Goal: Task Accomplishment & Management: Manage account settings

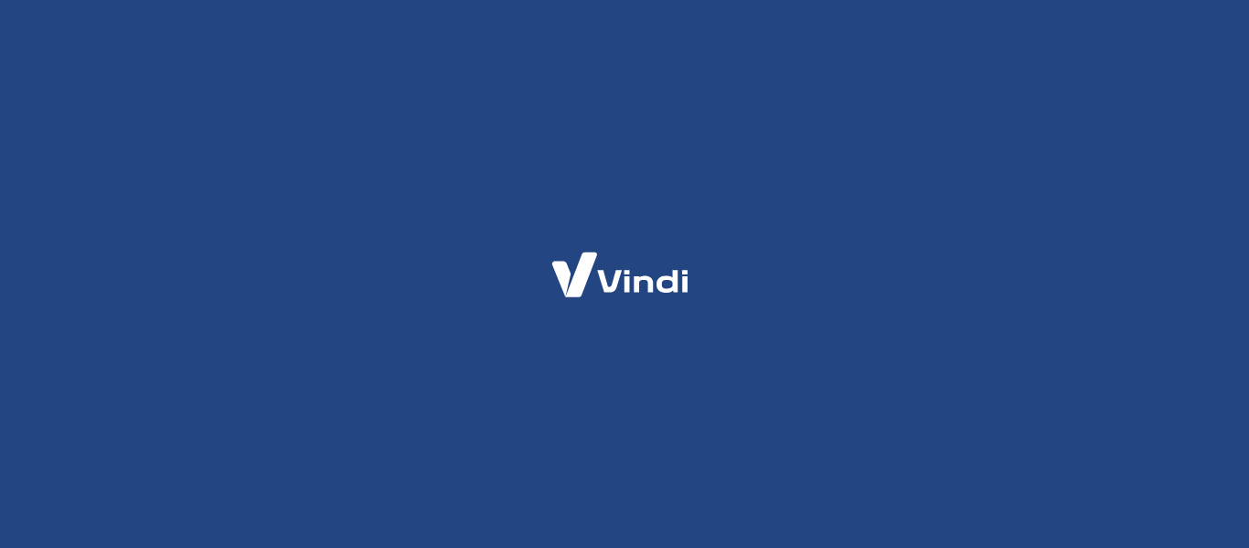
click at [894, 327] on div at bounding box center [624, 274] width 1249 height 548
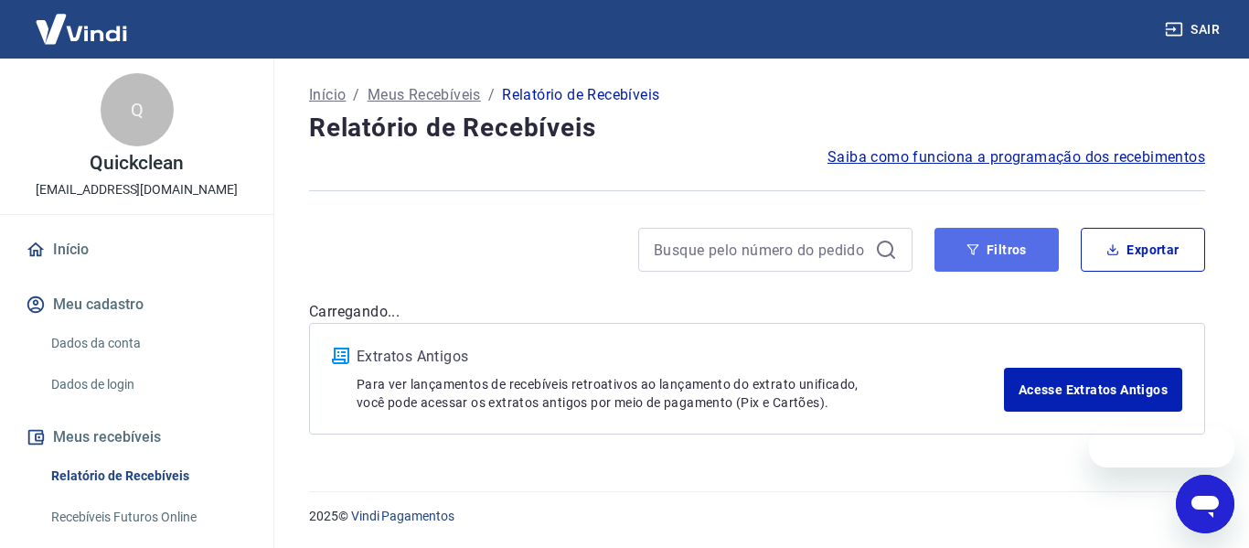
click at [980, 246] on button "Filtros" at bounding box center [997, 250] width 124 height 44
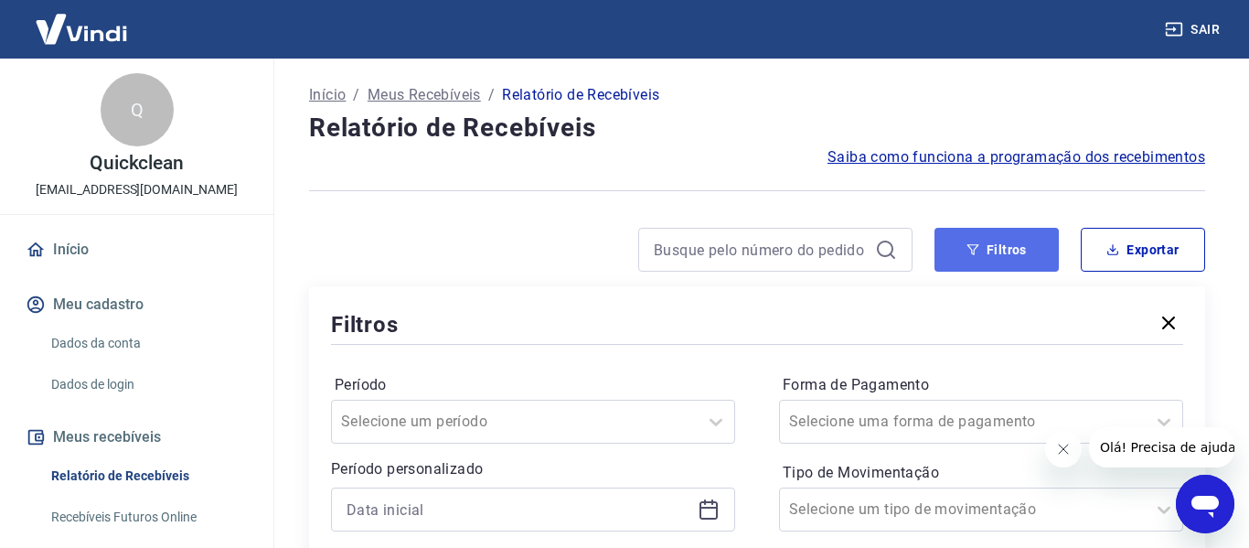
click at [975, 246] on button "Filtros" at bounding box center [997, 250] width 124 height 44
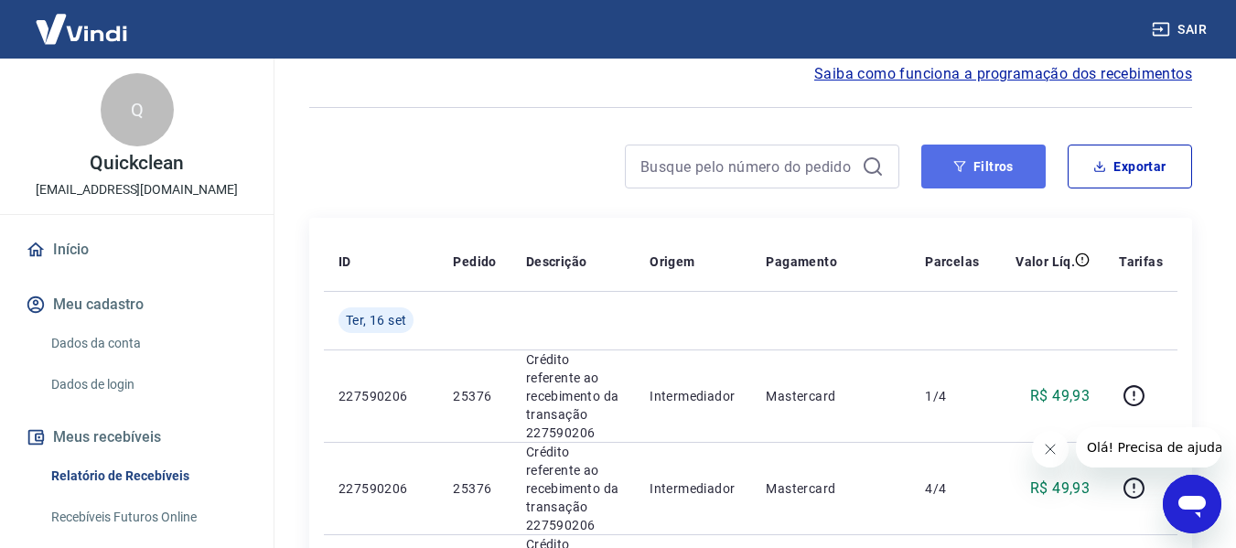
scroll to position [91, 0]
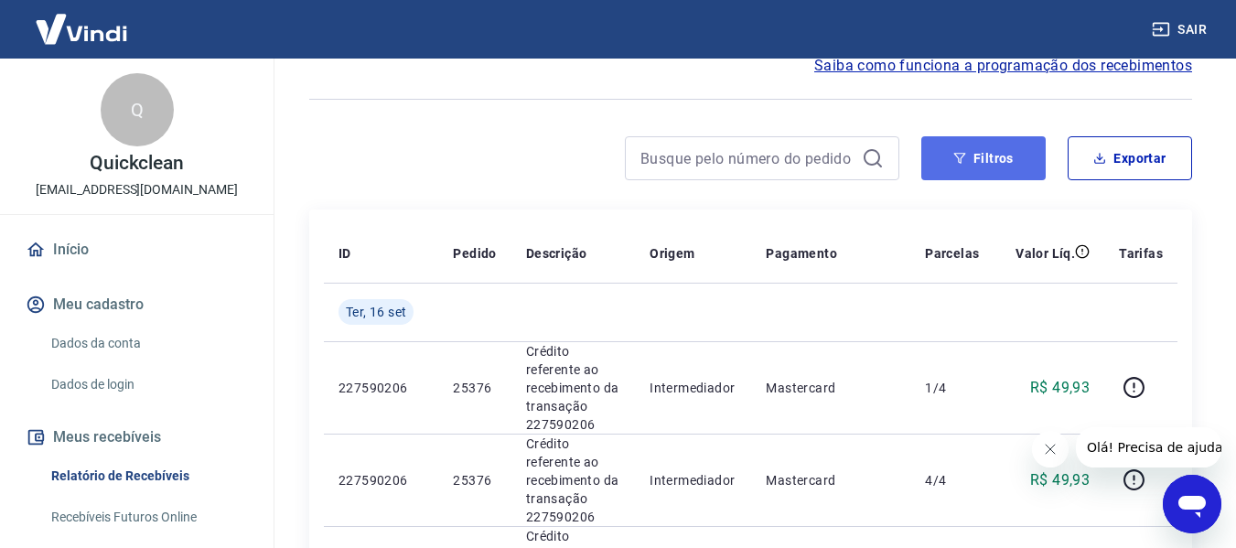
click at [934, 174] on button "Filtros" at bounding box center [983, 158] width 124 height 44
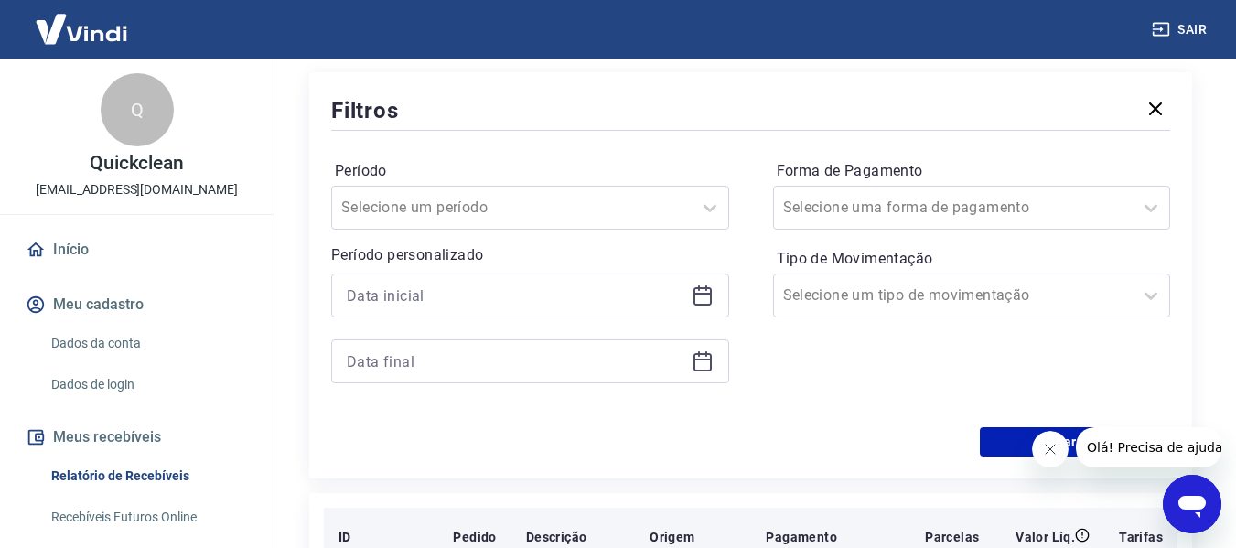
scroll to position [366, 0]
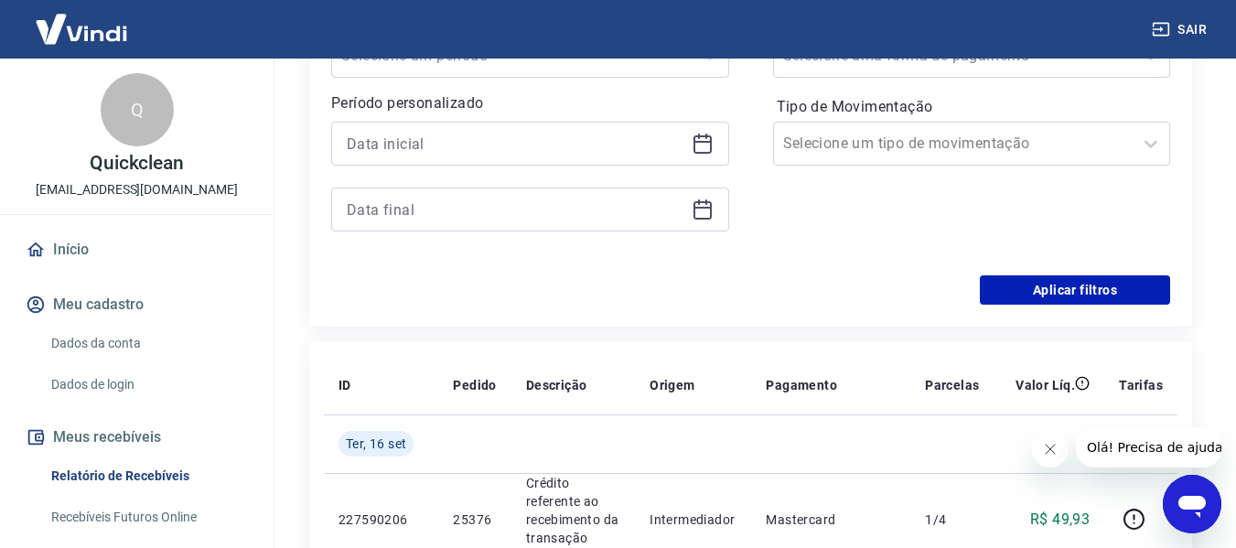
click at [701, 144] on icon at bounding box center [702, 144] width 22 height 22
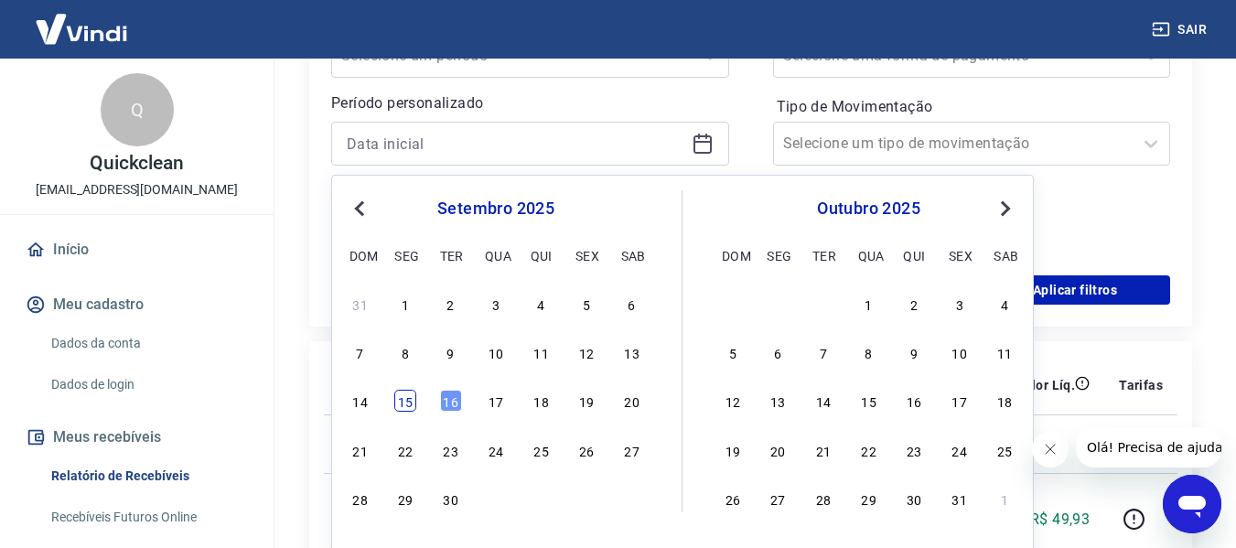
click at [397, 405] on div "15" at bounding box center [405, 401] width 22 height 22
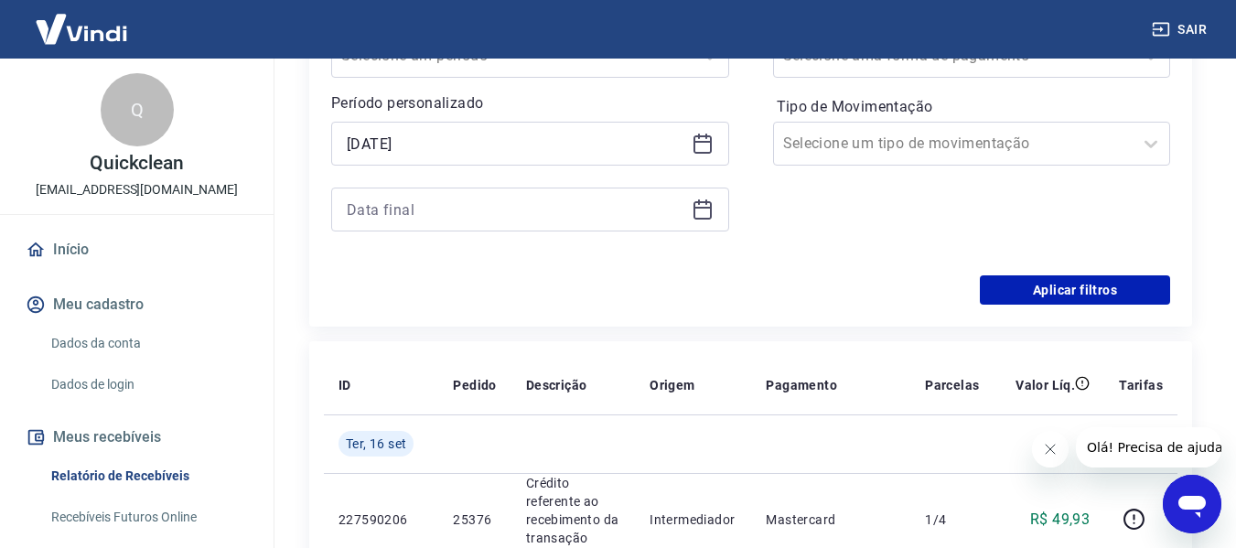
type input "[DATE]"
click at [701, 205] on icon at bounding box center [702, 209] width 22 height 22
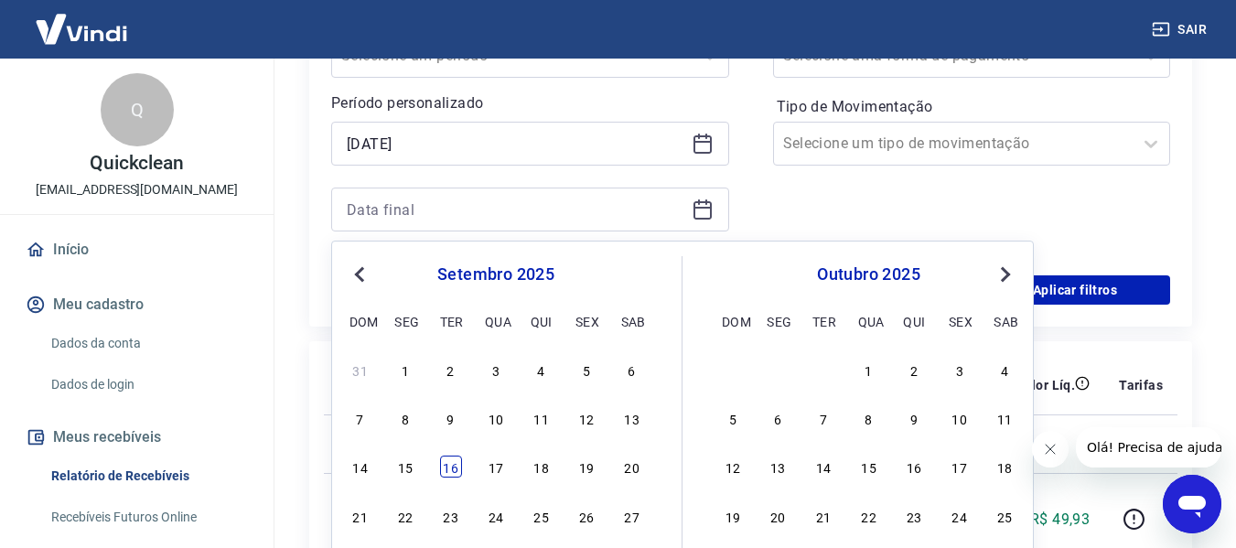
click at [457, 468] on div "16" at bounding box center [451, 466] width 22 height 22
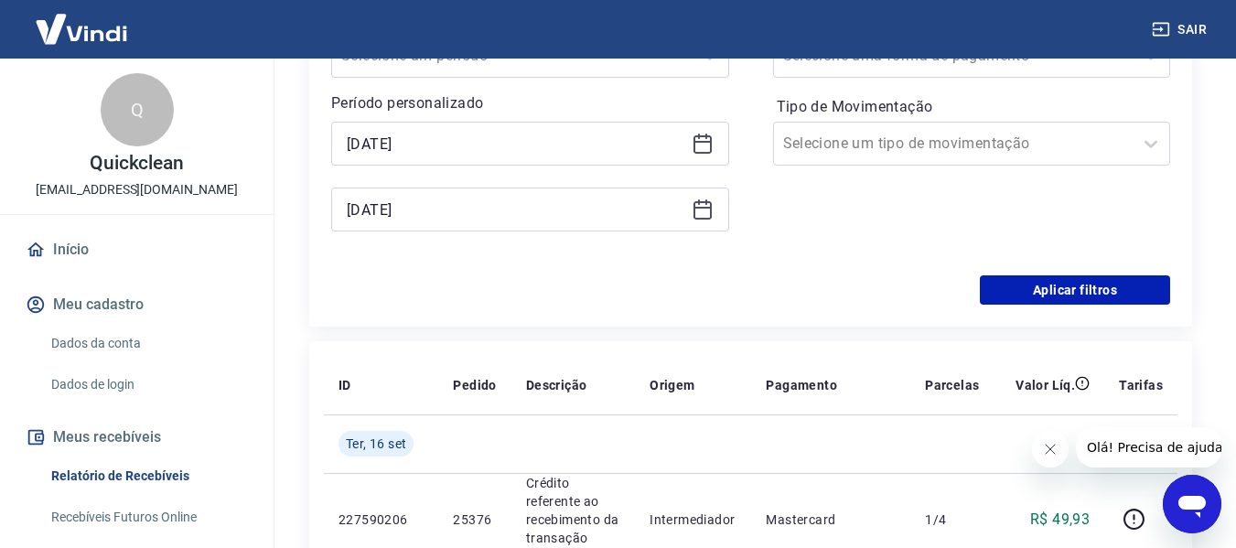
type input "[DATE]"
click at [1068, 279] on button "Aplicar filtros" at bounding box center [1075, 289] width 190 height 29
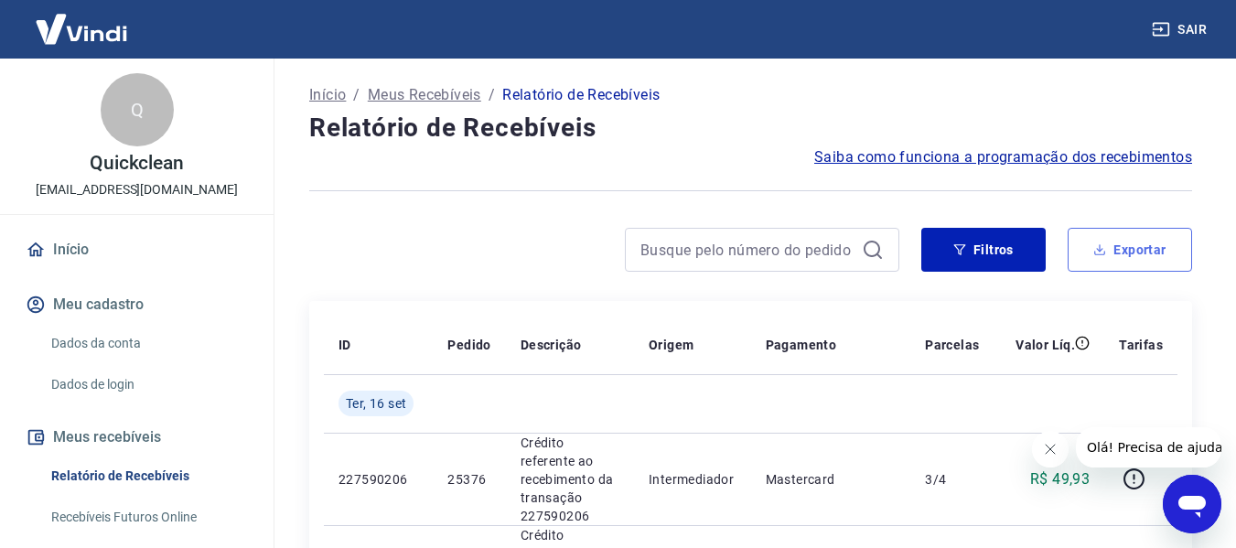
click at [1141, 244] on button "Exportar" at bounding box center [1129, 250] width 124 height 44
type input "[DATE]"
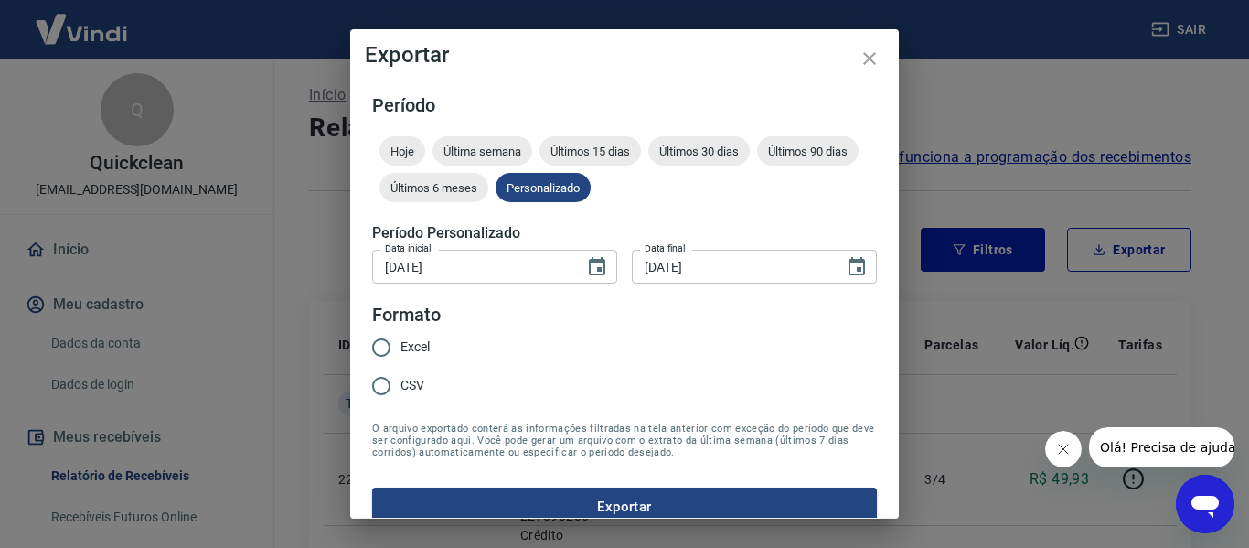
click at [408, 348] on span "Excel" at bounding box center [415, 347] width 29 height 19
click at [401, 348] on input "Excel" at bounding box center [381, 347] width 38 height 38
radio input "true"
click at [468, 500] on button "Exportar" at bounding box center [624, 507] width 505 height 38
